Goal: Task Accomplishment & Management: Complete application form

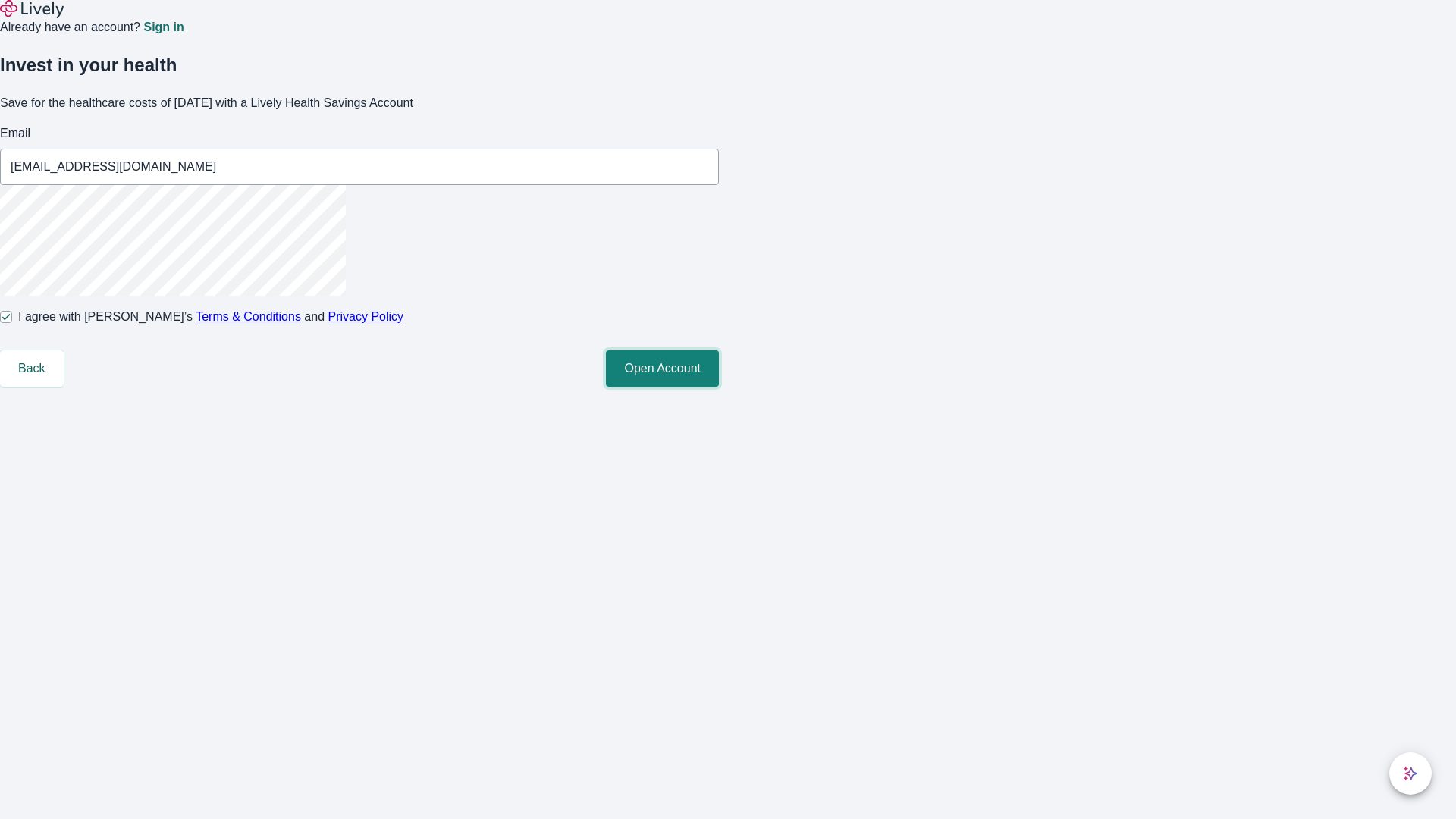
click at [718, 387] on button "Open Account" at bounding box center [662, 368] width 113 height 37
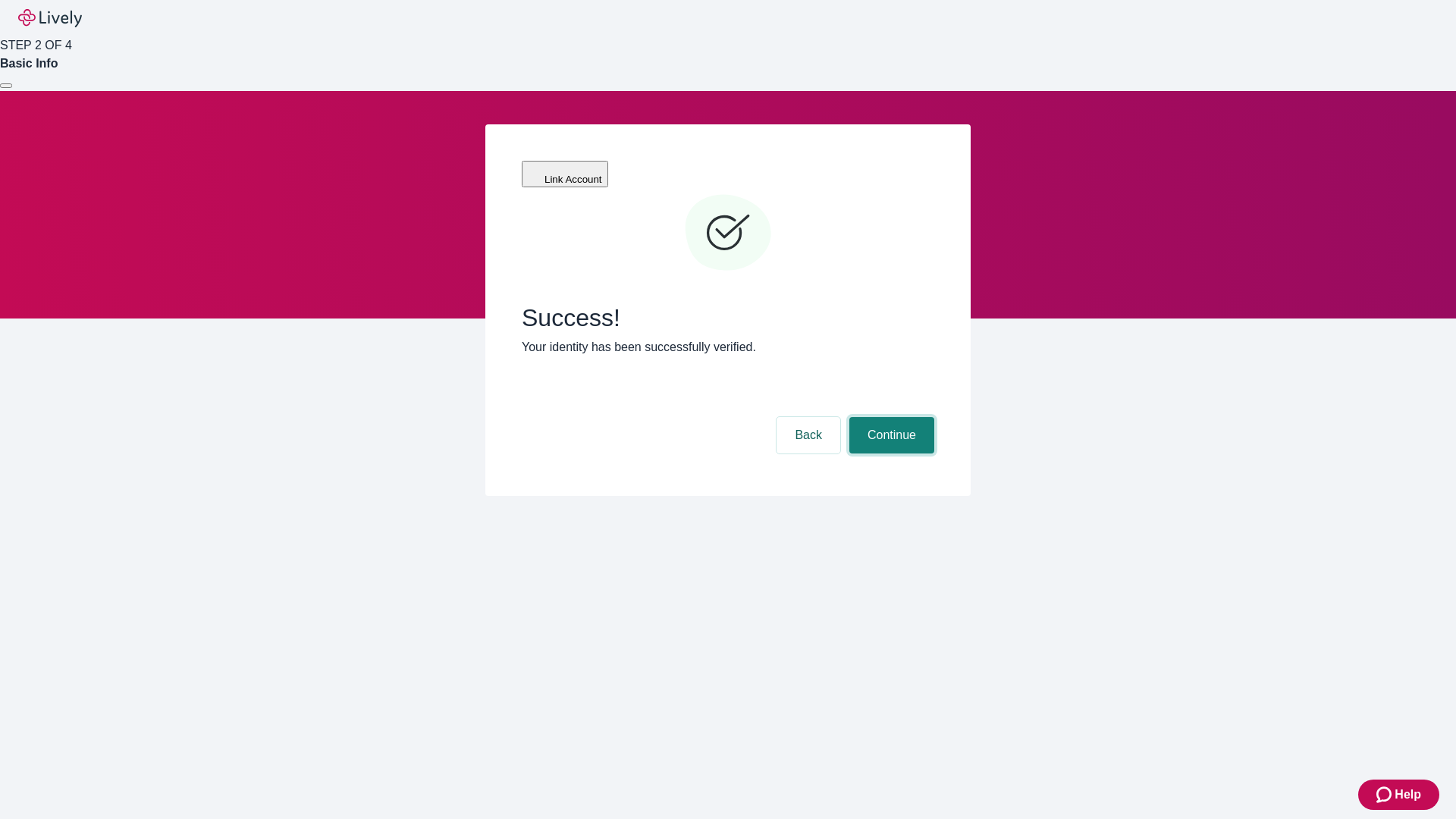
click at [889, 417] on button "Continue" at bounding box center [891, 435] width 85 height 37
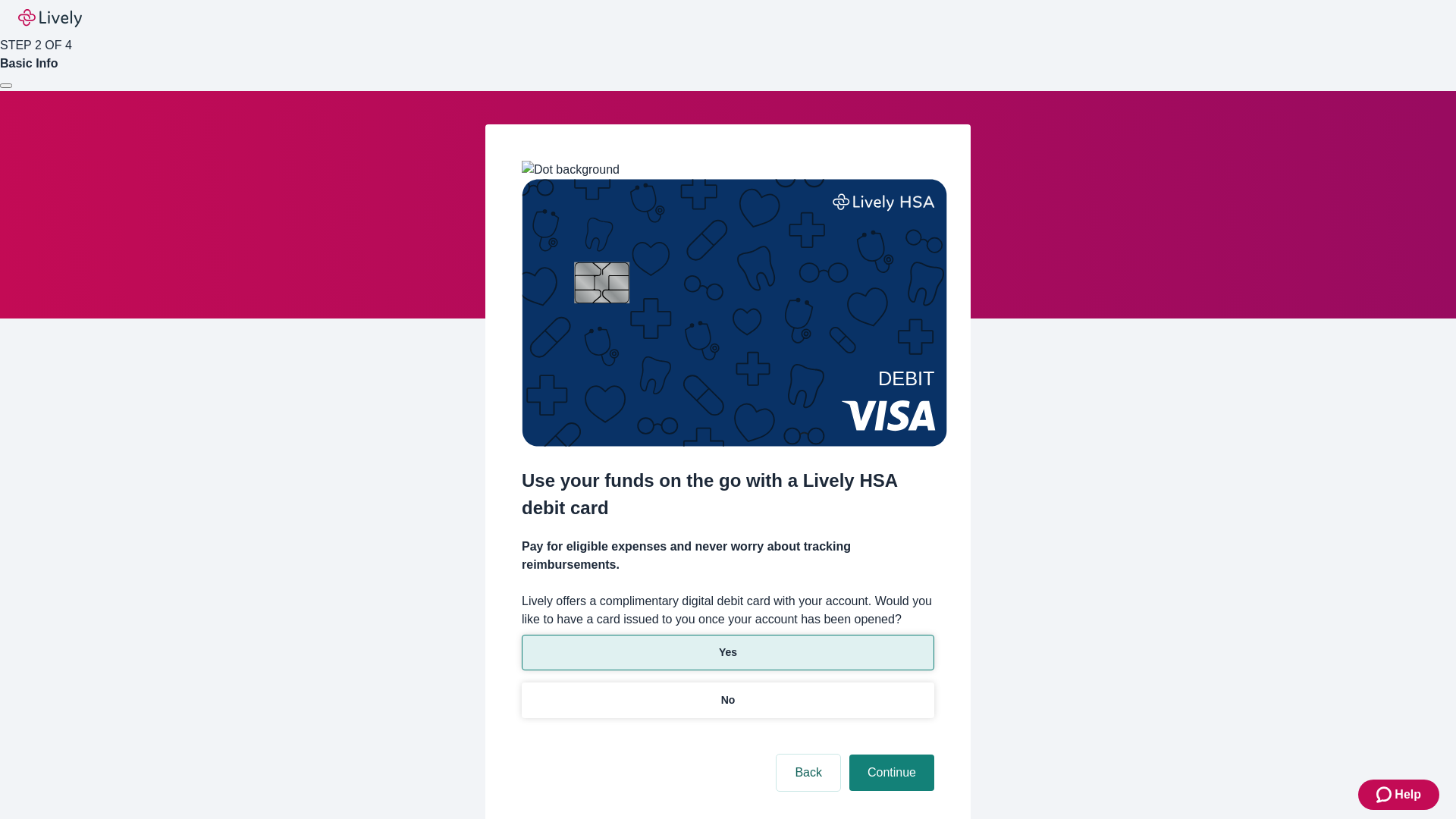
click at [727, 645] on p "Yes" at bounding box center [727, 653] width 18 height 15
click at [889, 754] on button "Continue" at bounding box center [891, 773] width 85 height 37
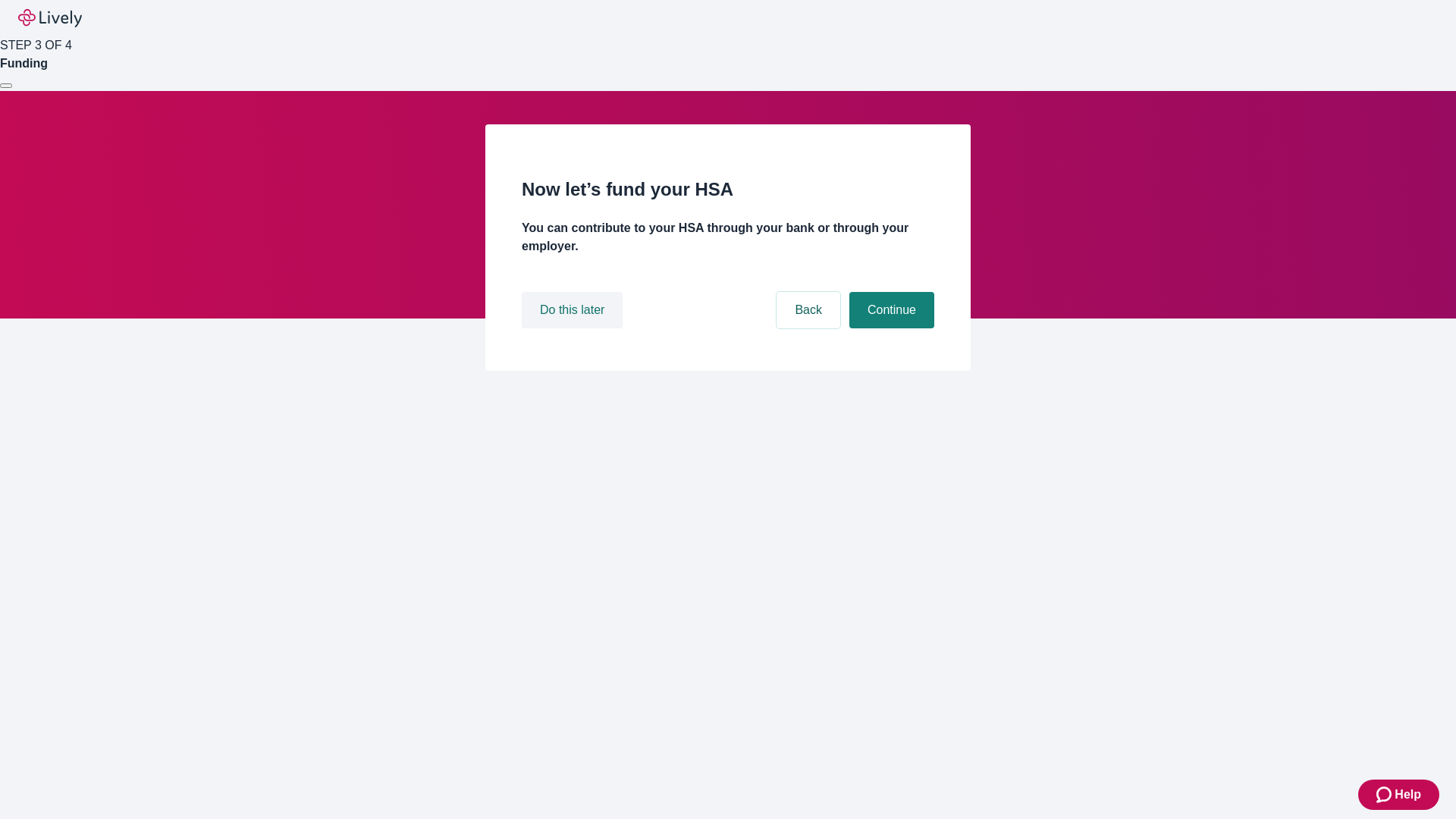
click at [574, 329] on button "Do this later" at bounding box center [571, 310] width 101 height 37
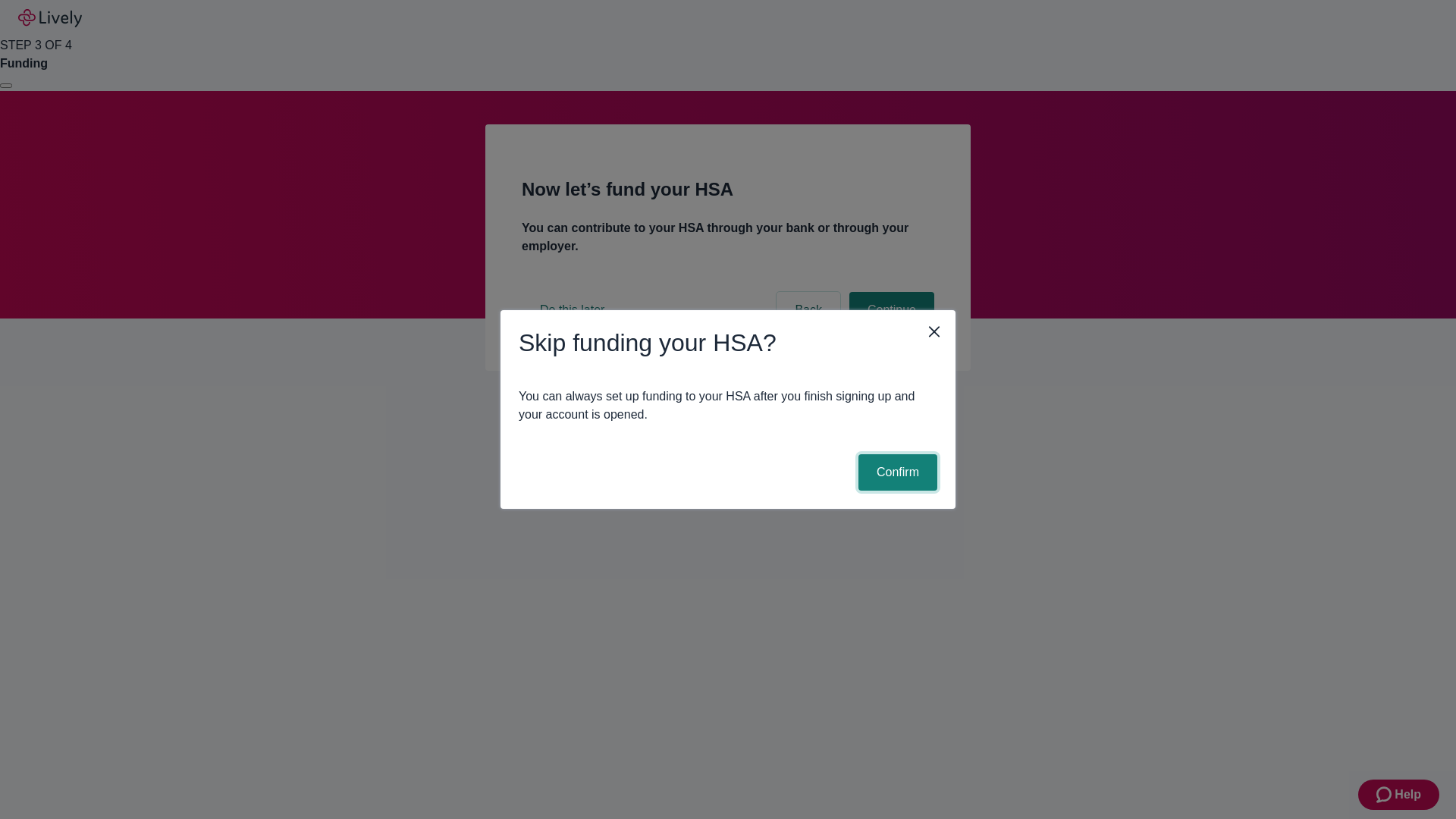
click at [895, 473] on button "Confirm" at bounding box center [898, 473] width 79 height 37
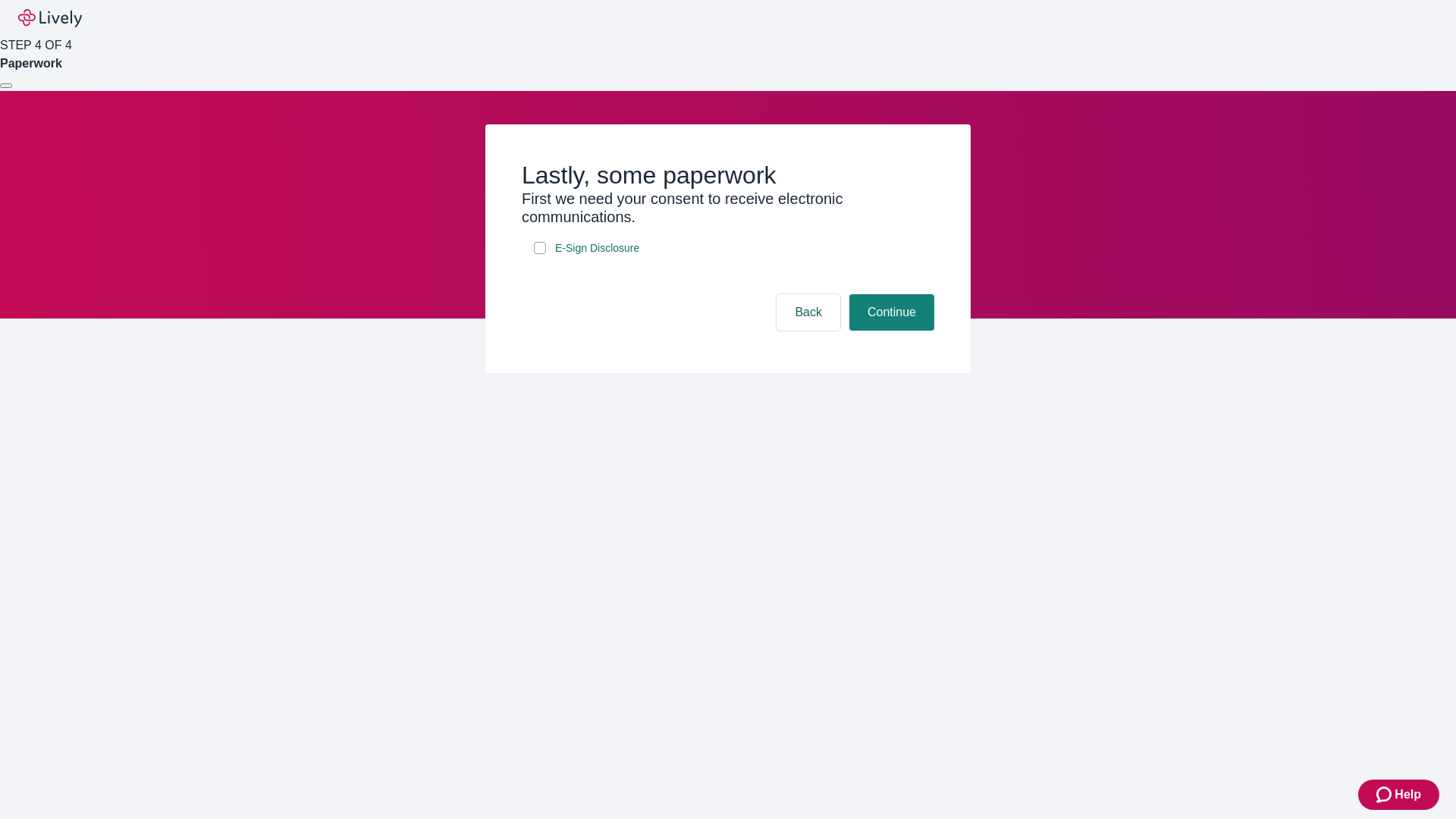
click at [539, 254] on input "E-Sign Disclosure" at bounding box center [539, 248] width 13 height 13
checkbox input "true"
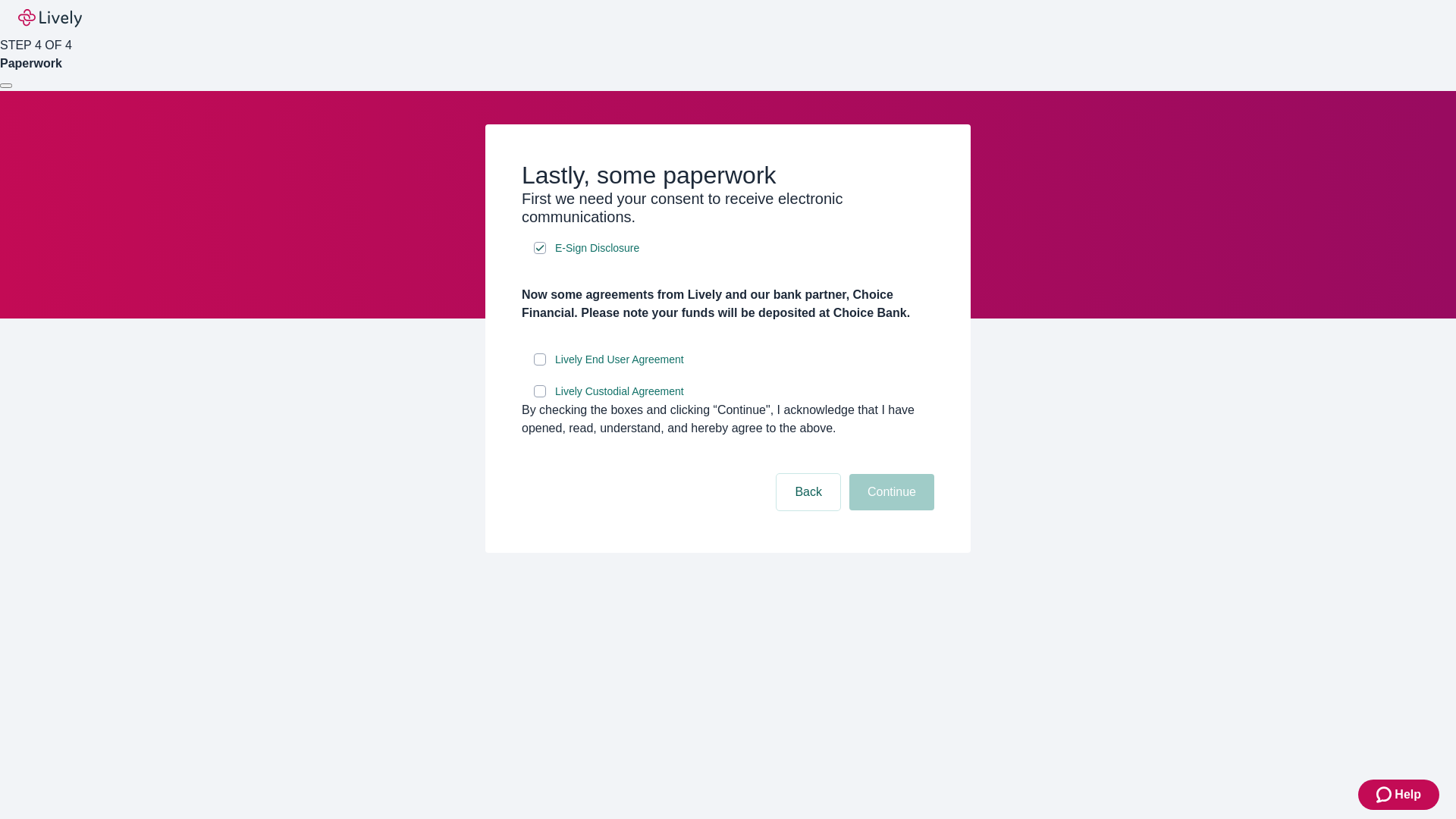
click at [539, 366] on input "Lively End User Agreement" at bounding box center [539, 359] width 13 height 13
checkbox input "true"
click at [539, 397] on input "Lively Custodial Agreement" at bounding box center [539, 391] width 13 height 13
checkbox input "true"
click at [889, 511] on button "Continue" at bounding box center [891, 492] width 85 height 37
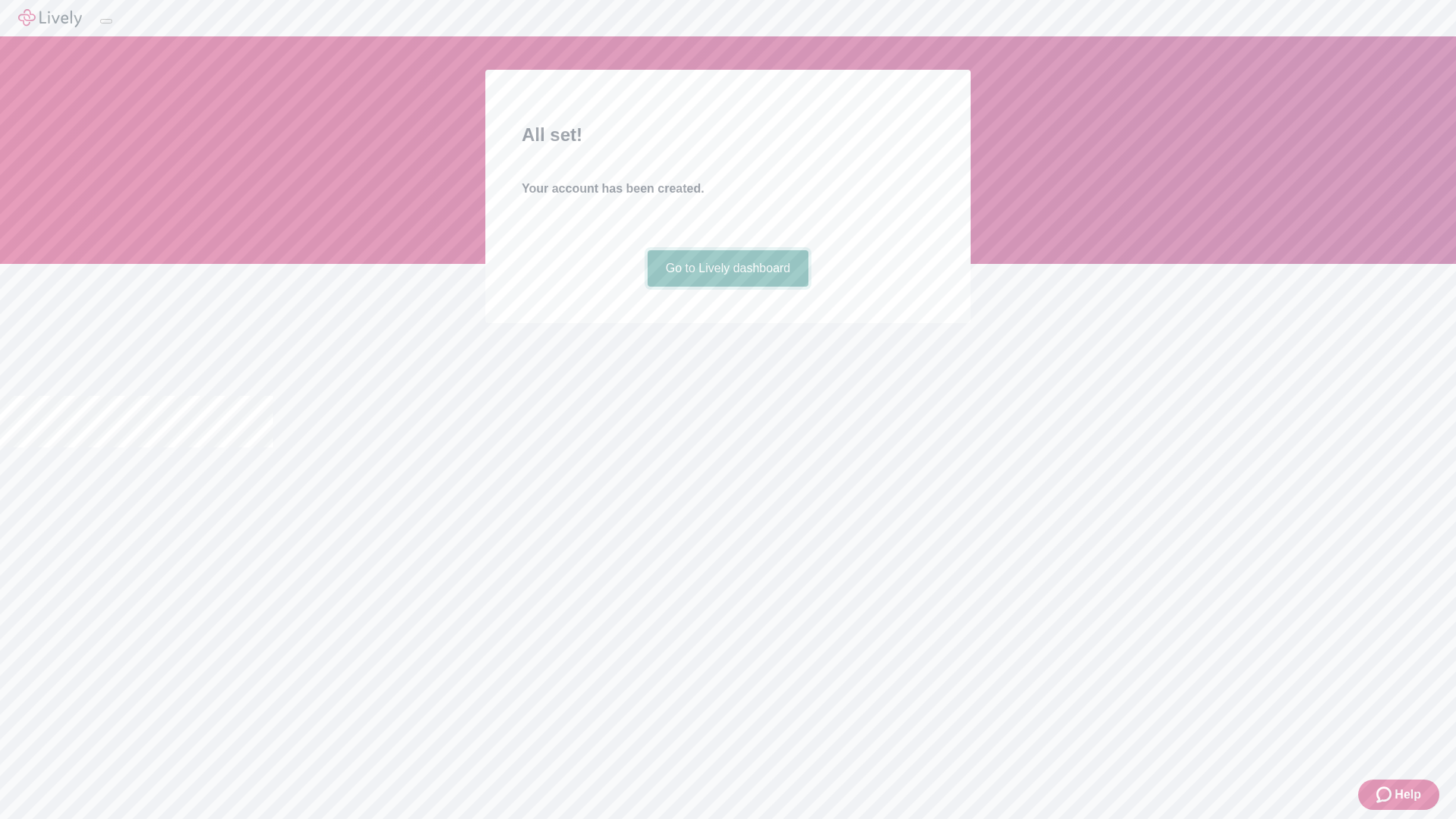
click at [727, 286] on link "Go to Lively dashboard" at bounding box center [728, 269] width 161 height 37
